Goal: Navigation & Orientation: Go to known website

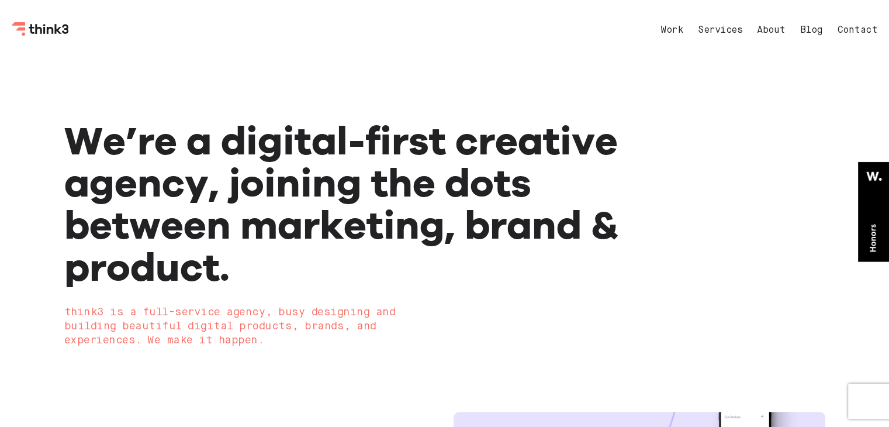
click at [37, 36] on icon "Think3 Logo" at bounding box center [41, 29] width 58 height 14
click at [54, 33] on icon "Think3 Logo" at bounding box center [41, 29] width 58 height 14
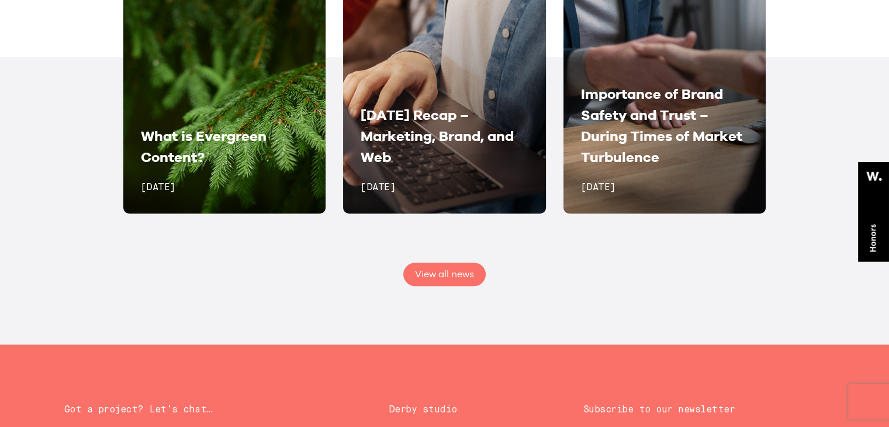
scroll to position [2413, 0]
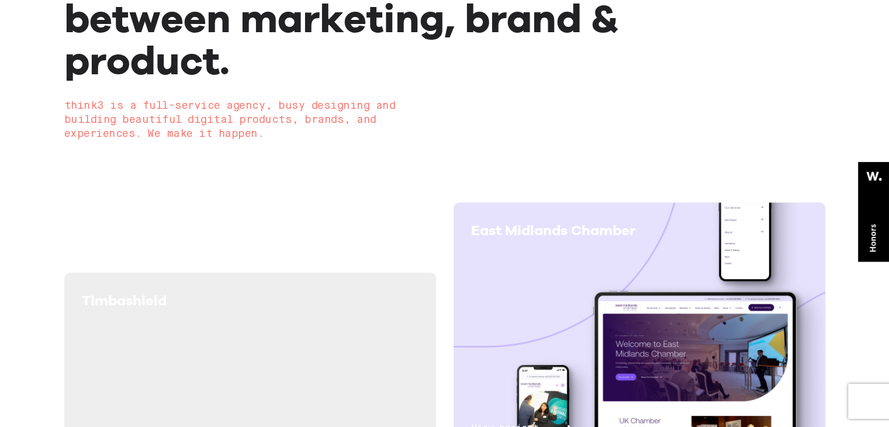
scroll to position [351, 0]
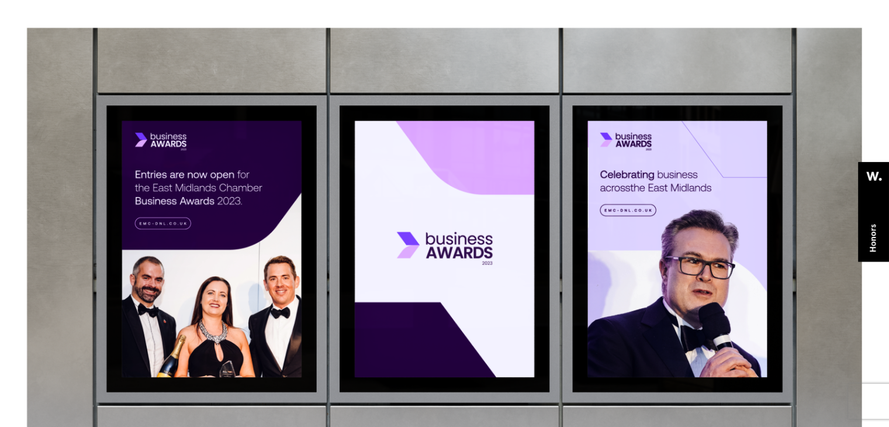
scroll to position [6145, 0]
